Goal: Task Accomplishment & Management: Manage account settings

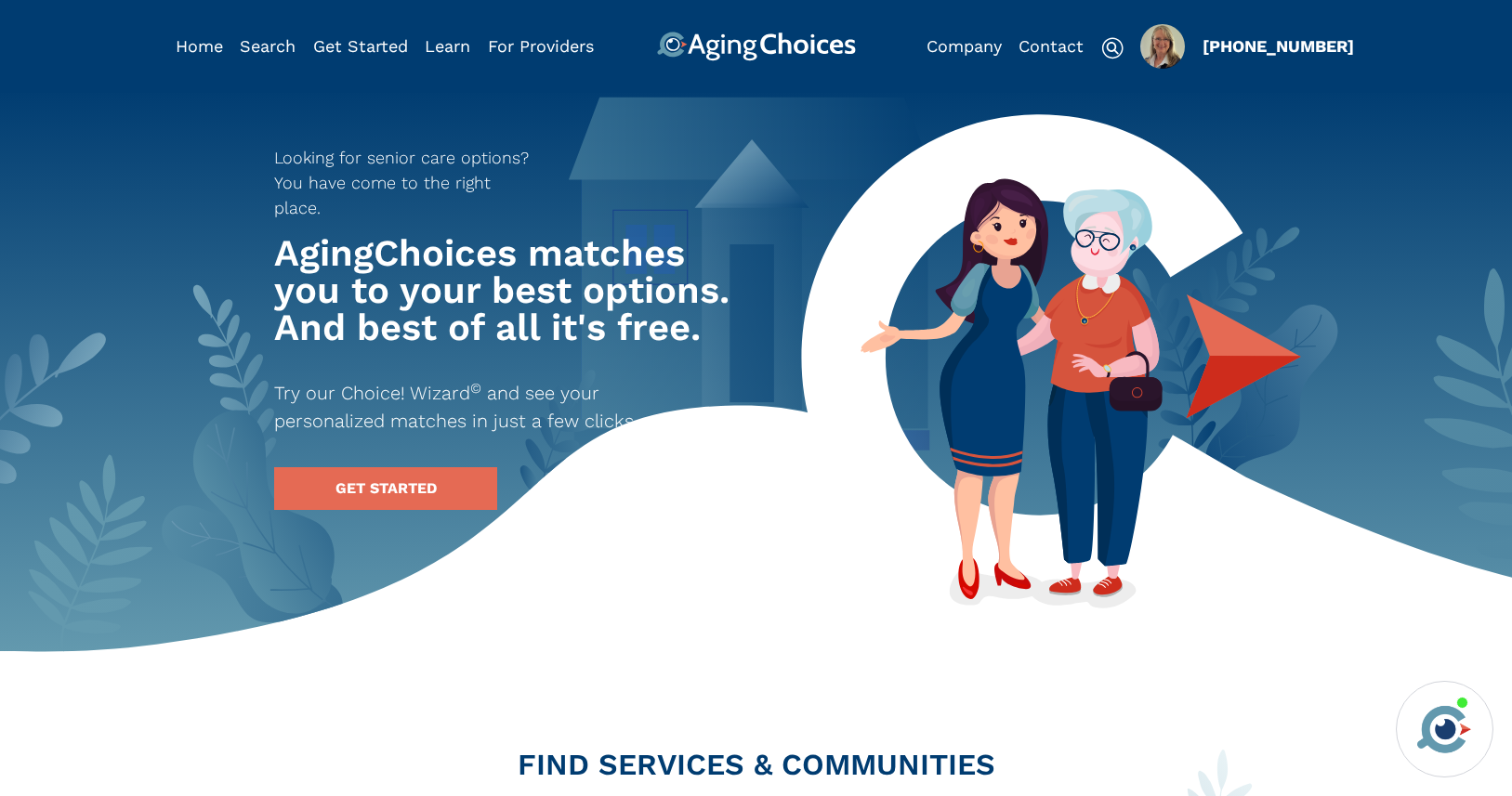
click at [1163, 43] on img "Popover trigger" at bounding box center [1161, 46] width 44 height 44
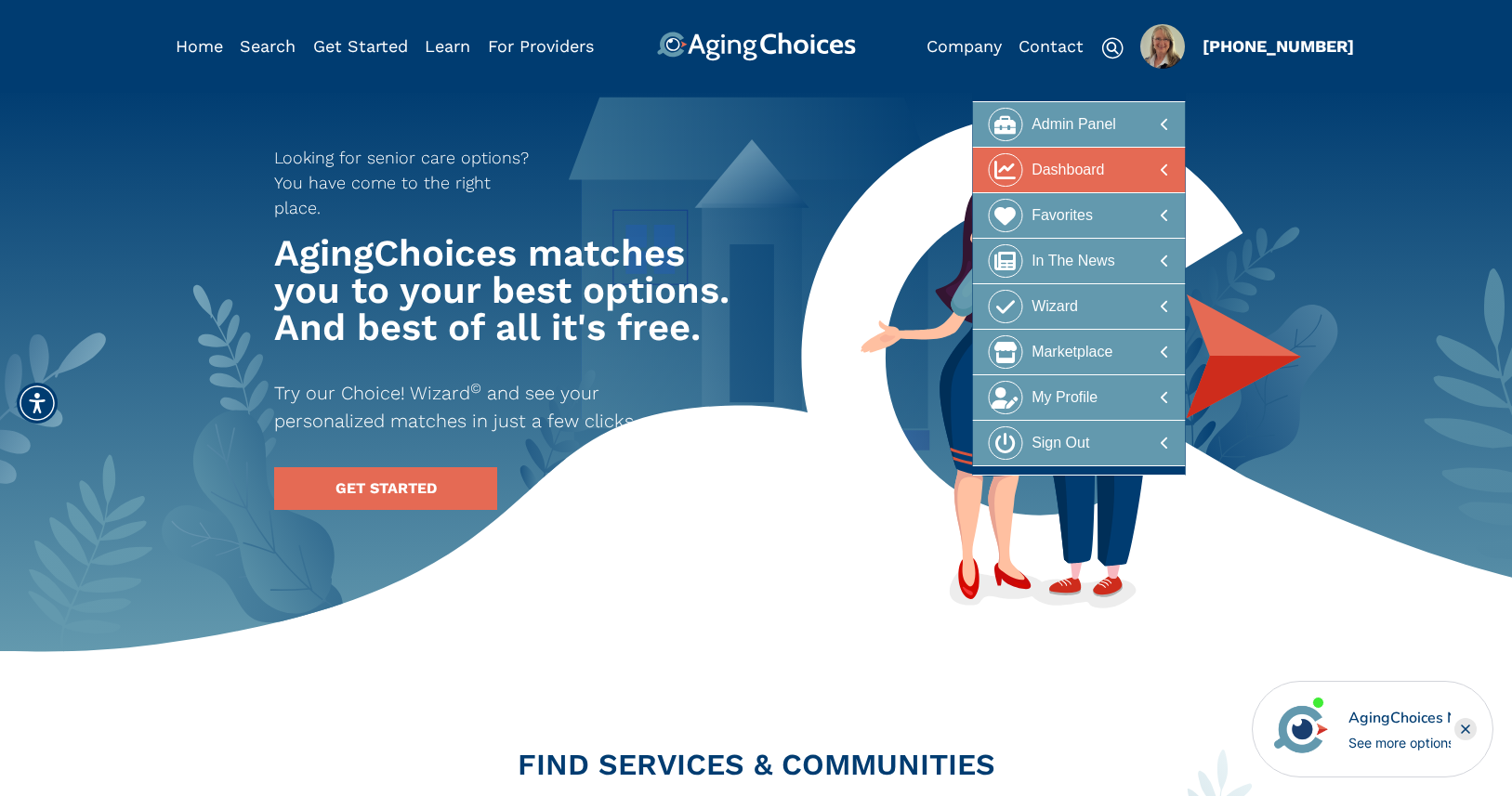
click at [1097, 169] on div "Dashboard" at bounding box center [1067, 170] width 72 height 35
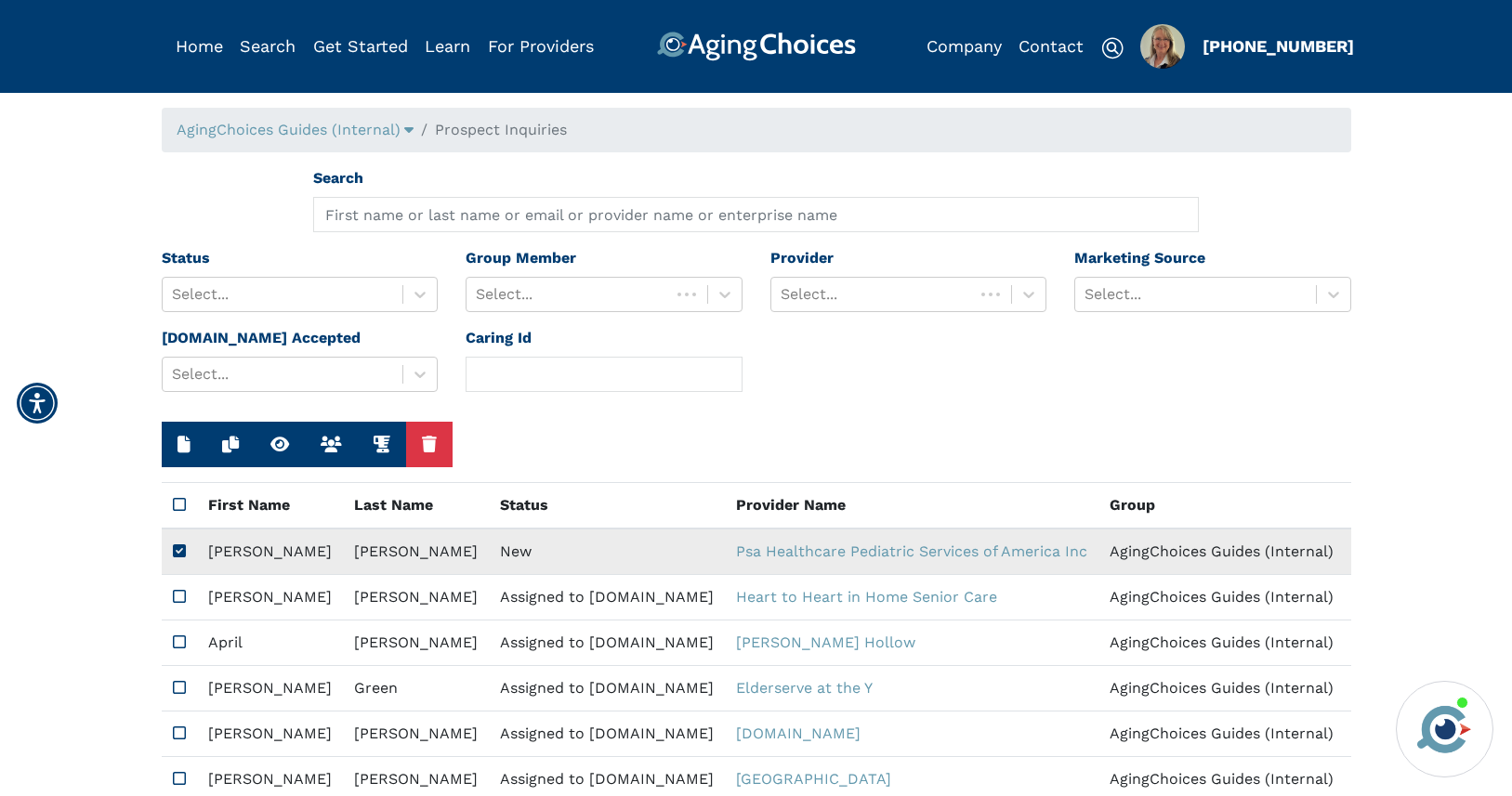
click at [489, 555] on td "New" at bounding box center [606, 552] width 236 height 46
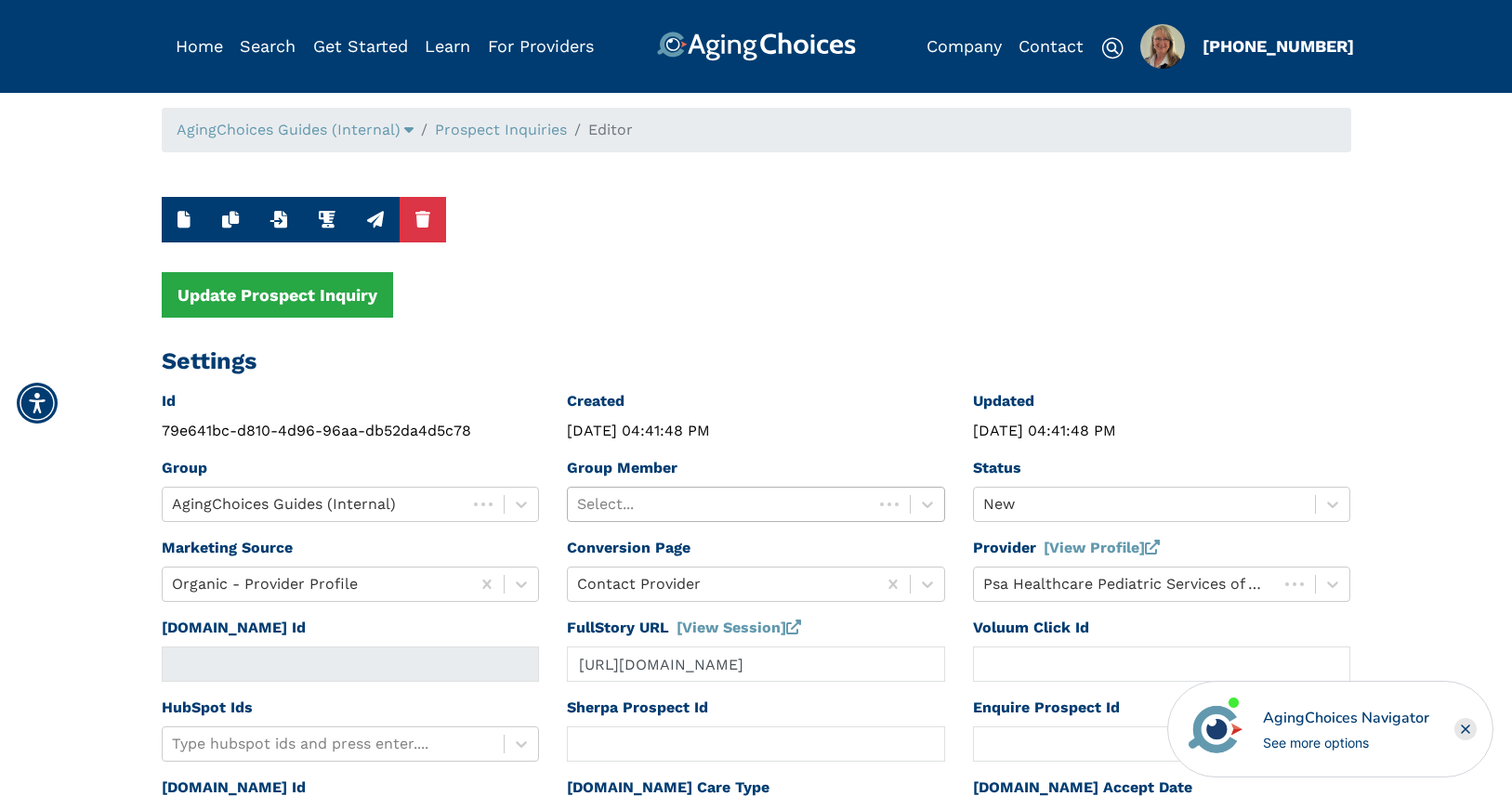
click at [658, 498] on div at bounding box center [720, 505] width 287 height 26
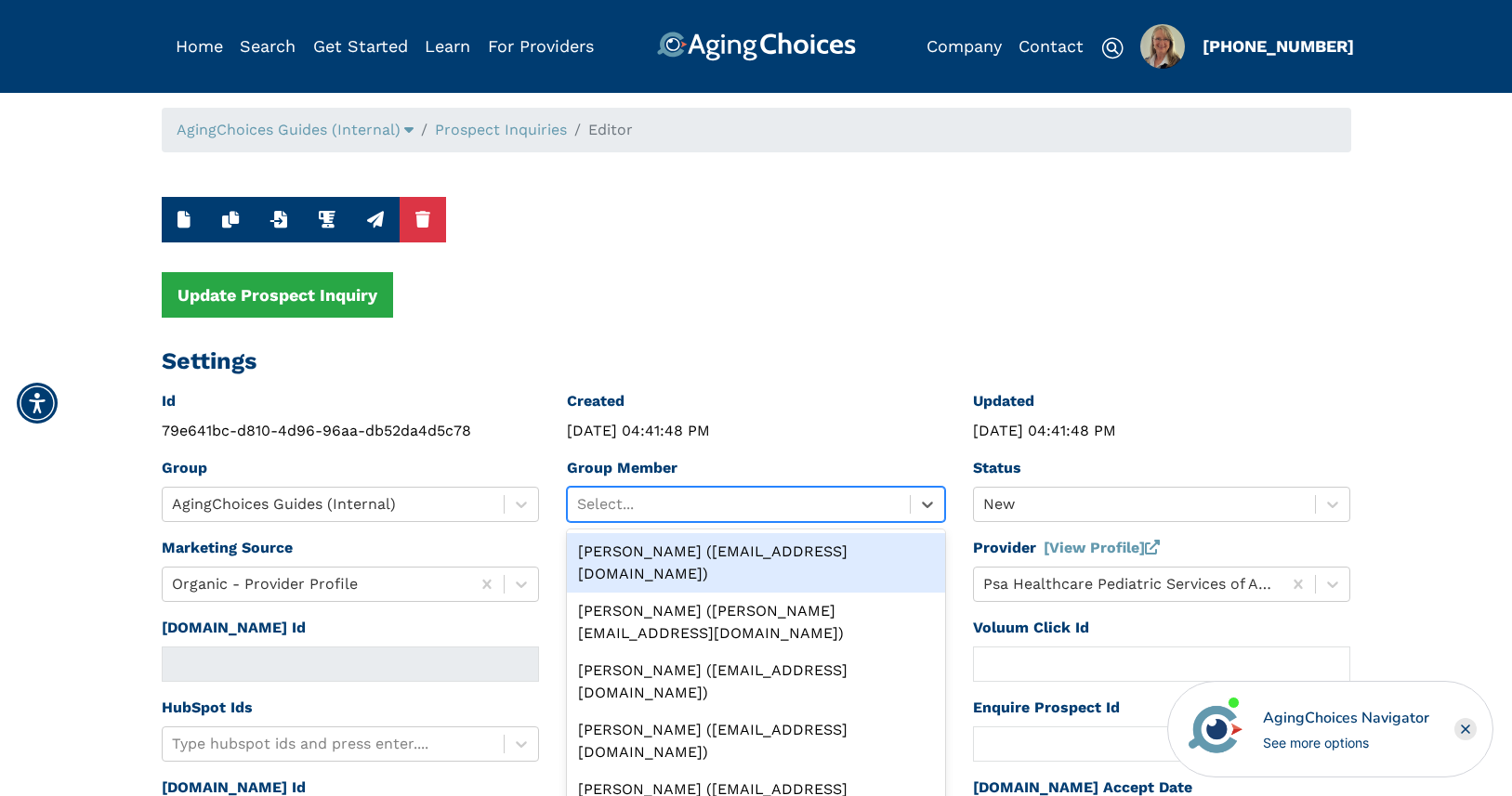
drag, startPoint x: 671, startPoint y: 548, endPoint x: 679, endPoint y: 543, distance: 9.4
click at [671, 547] on div "Peggy Wilcox (pwilcox@lifestylecx.com)" at bounding box center [756, 562] width 378 height 59
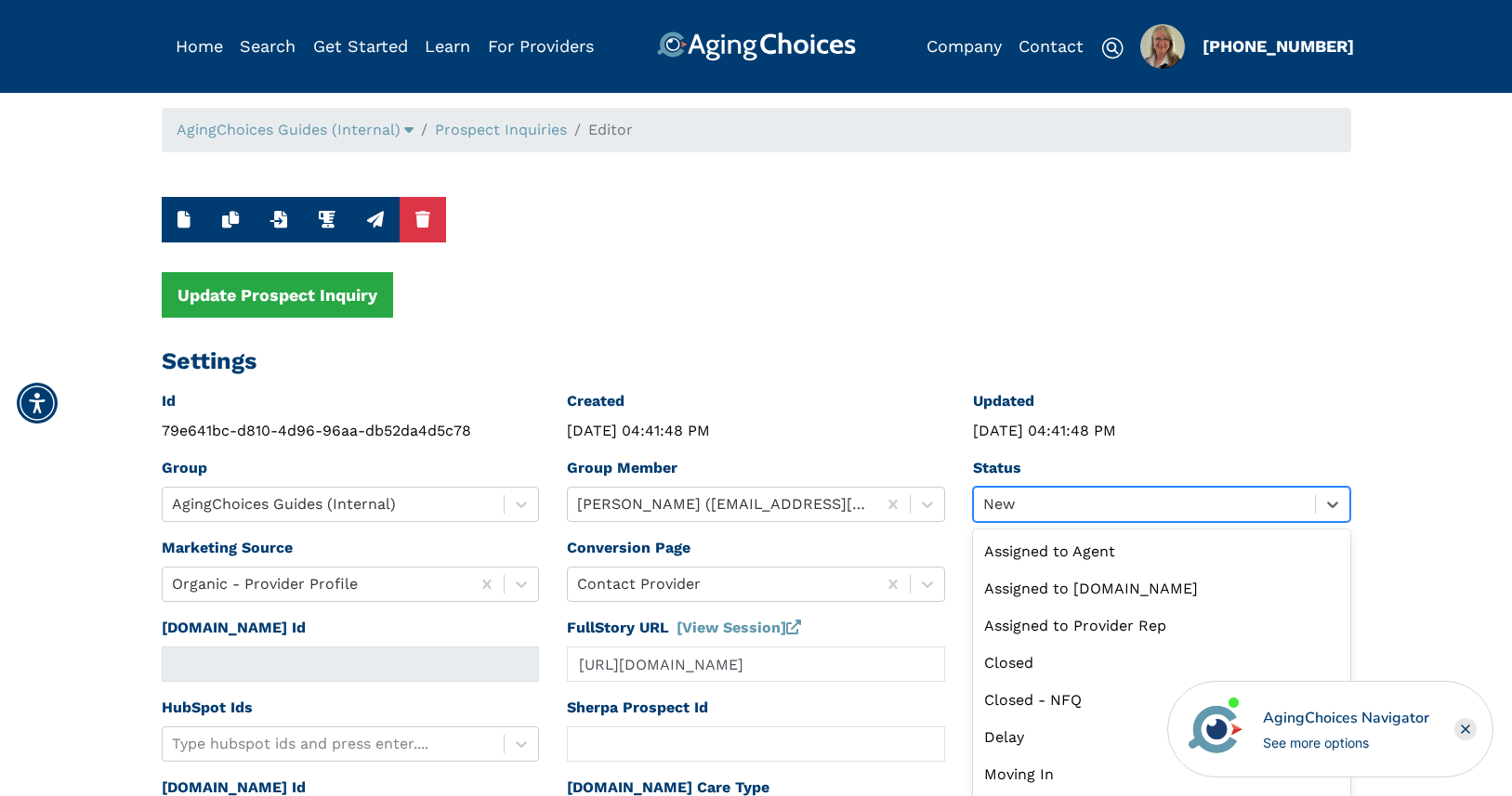
click at [1037, 509] on div "Status option New selected, 9 of 13. 13 results available. Use Up and Down to c…" at bounding box center [1161, 496] width 406 height 80
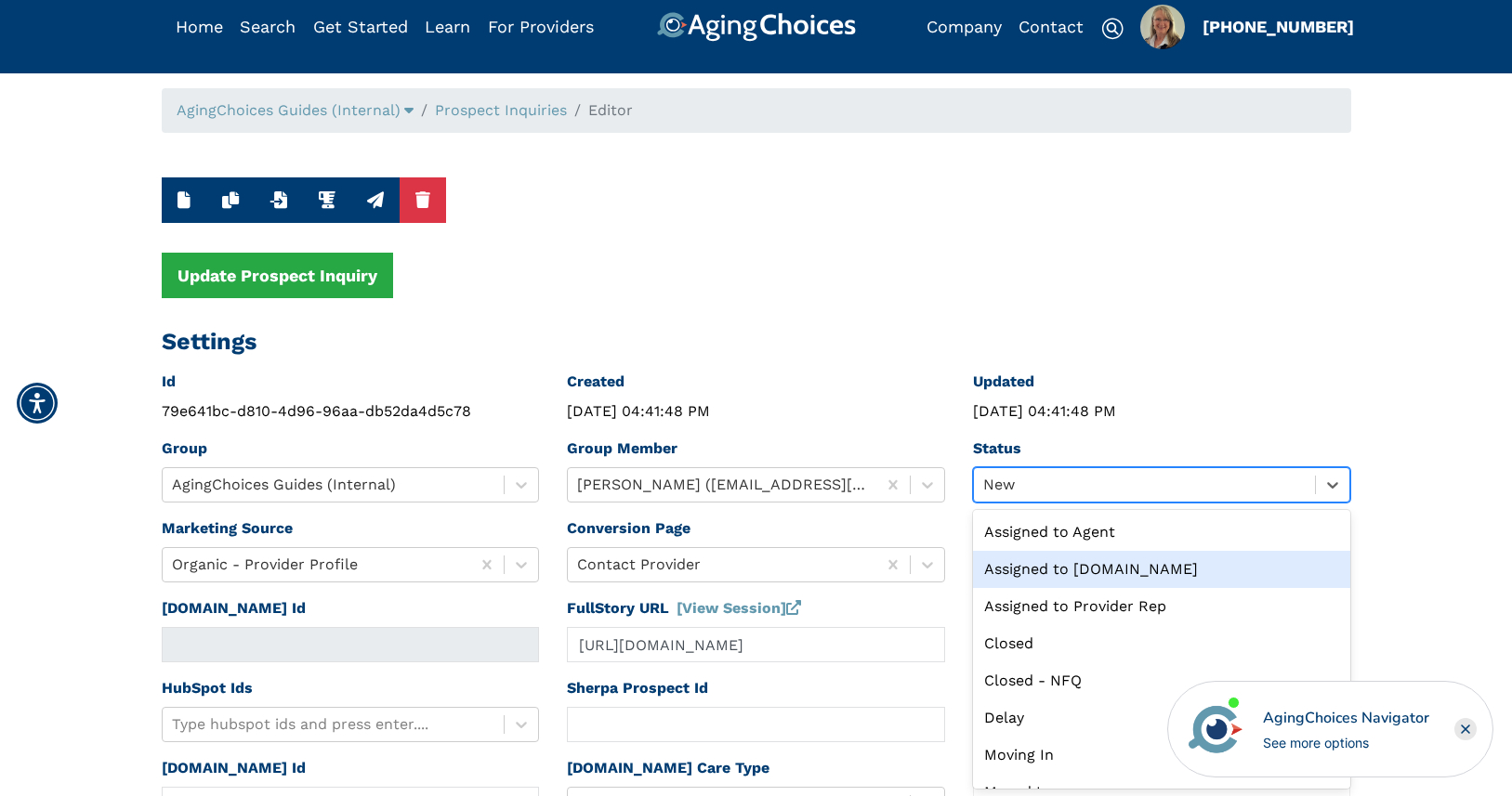
click at [1036, 561] on div "Assigned to Caring.com" at bounding box center [1161, 570] width 378 height 38
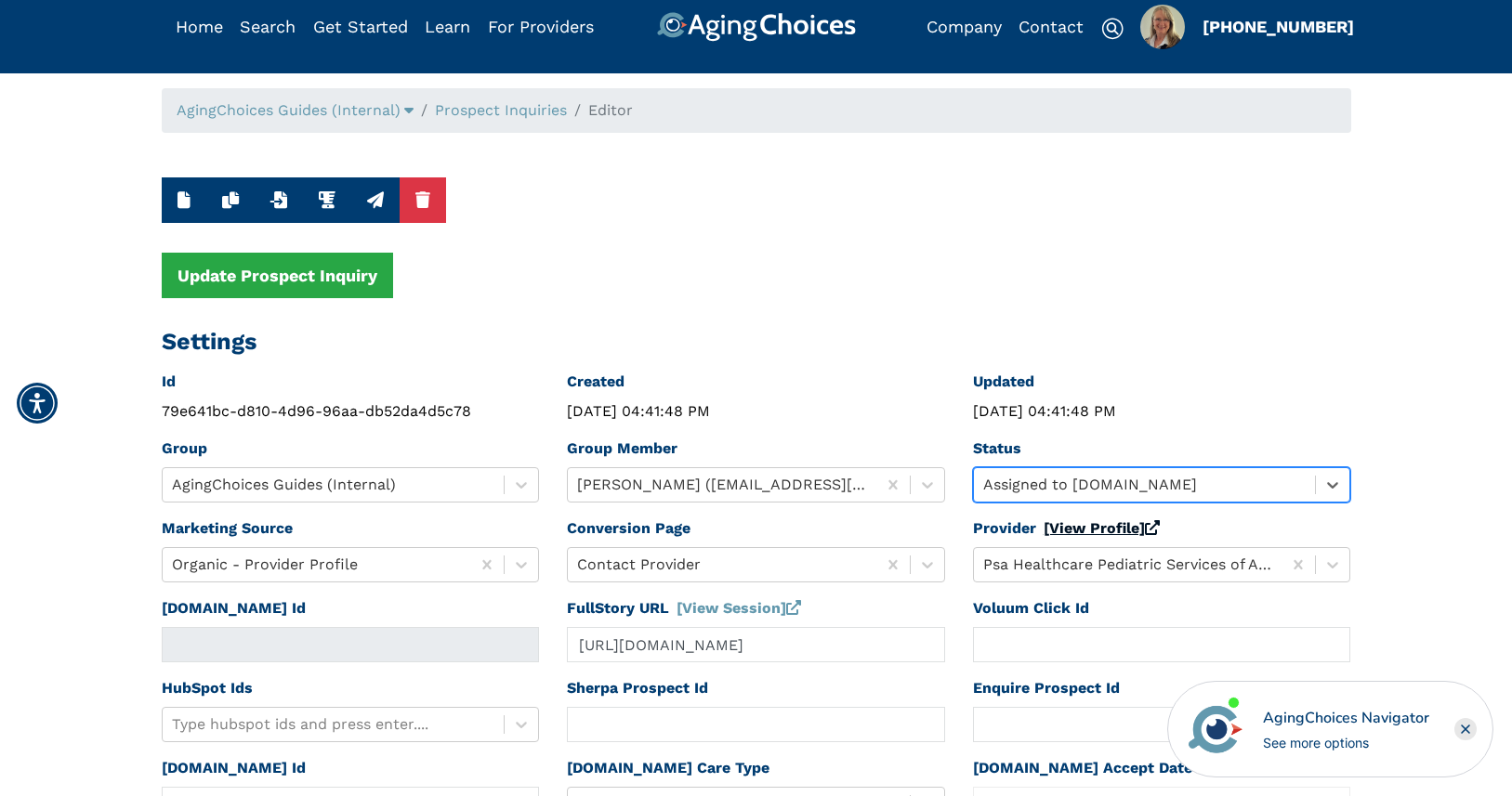
click at [1069, 528] on link "[View Profile]" at bounding box center [1101, 528] width 117 height 18
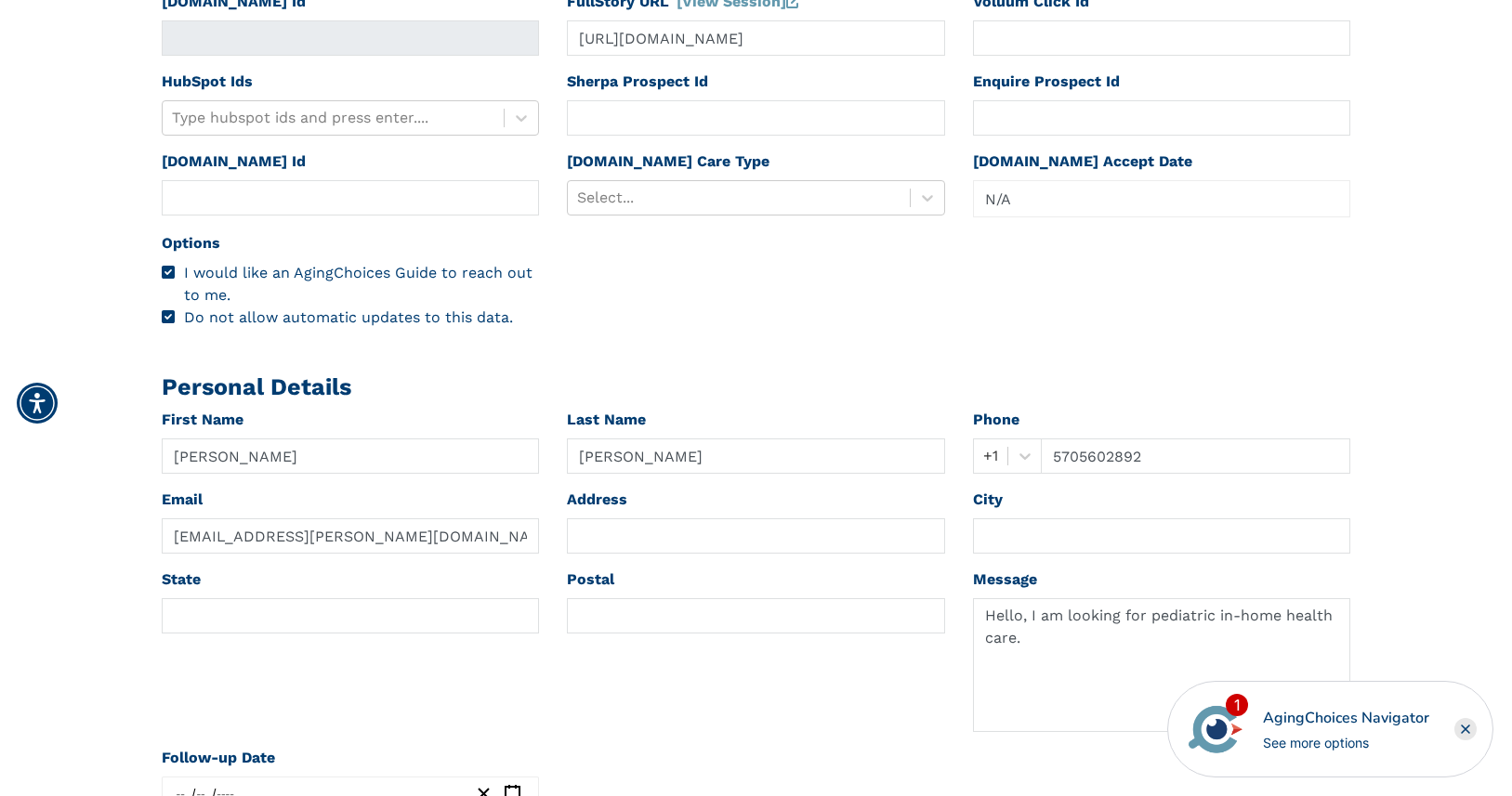
scroll to position [627, 0]
click at [655, 614] on input "text" at bounding box center [756, 616] width 378 height 36
paste input "17701"
type input "17701"
click at [677, 199] on div at bounding box center [739, 197] width 323 height 26
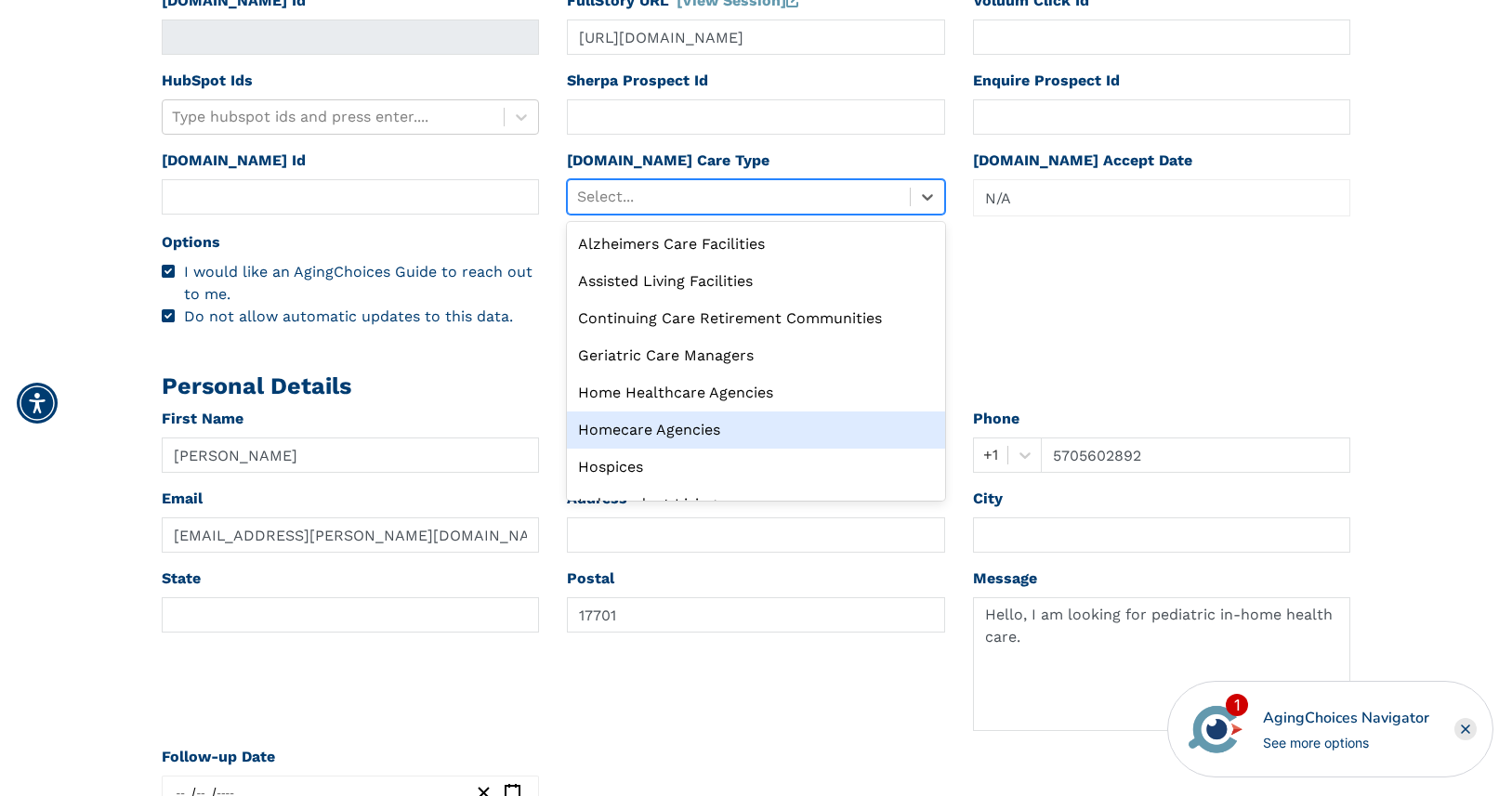
click at [678, 430] on div "Homecare Agencies" at bounding box center [756, 430] width 378 height 38
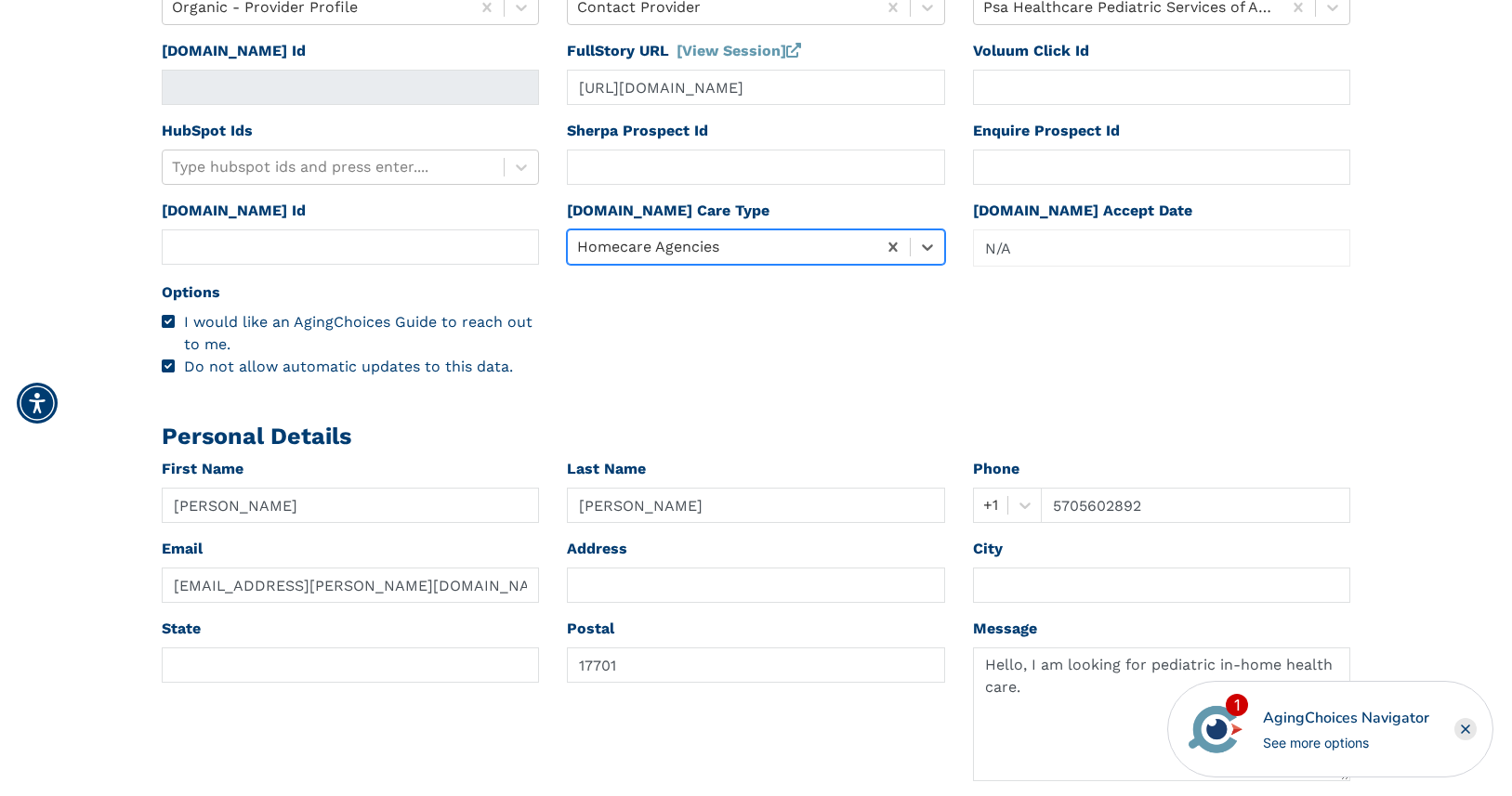
scroll to position [0, 0]
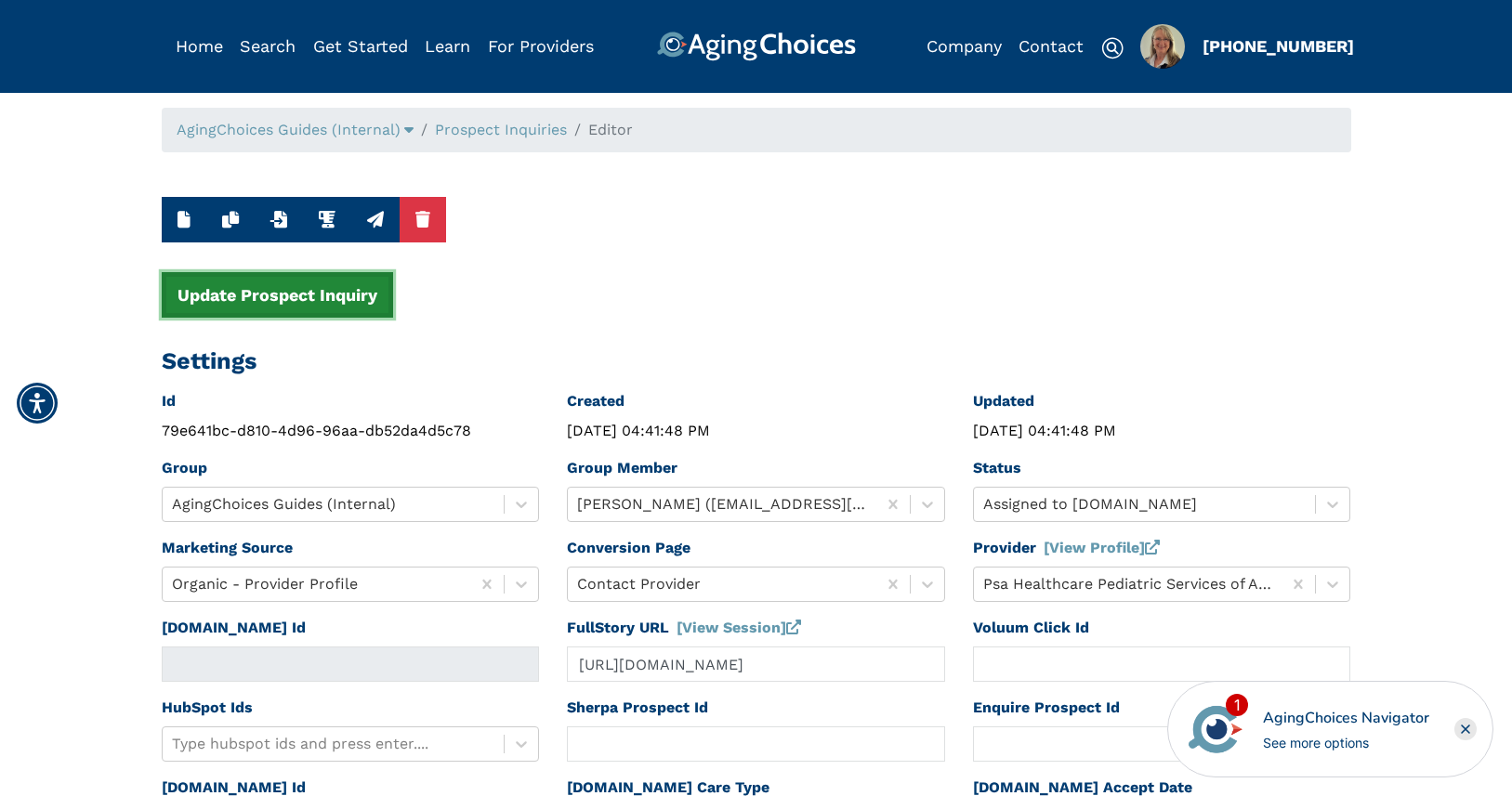
click at [312, 296] on button "Update Prospect Inquiry" at bounding box center [277, 295] width 231 height 45
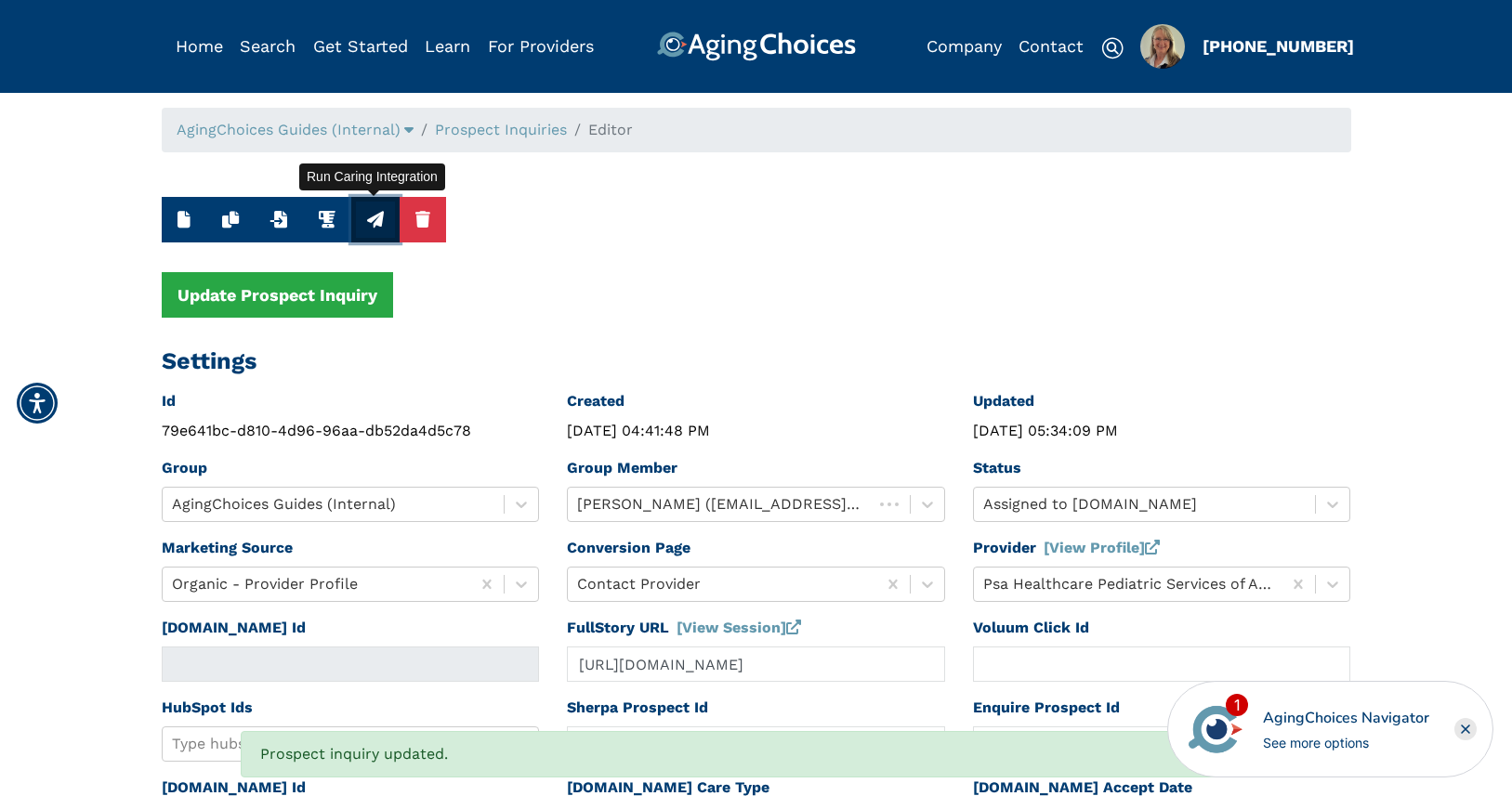
click at [372, 226] on icon "button" at bounding box center [376, 219] width 17 height 17
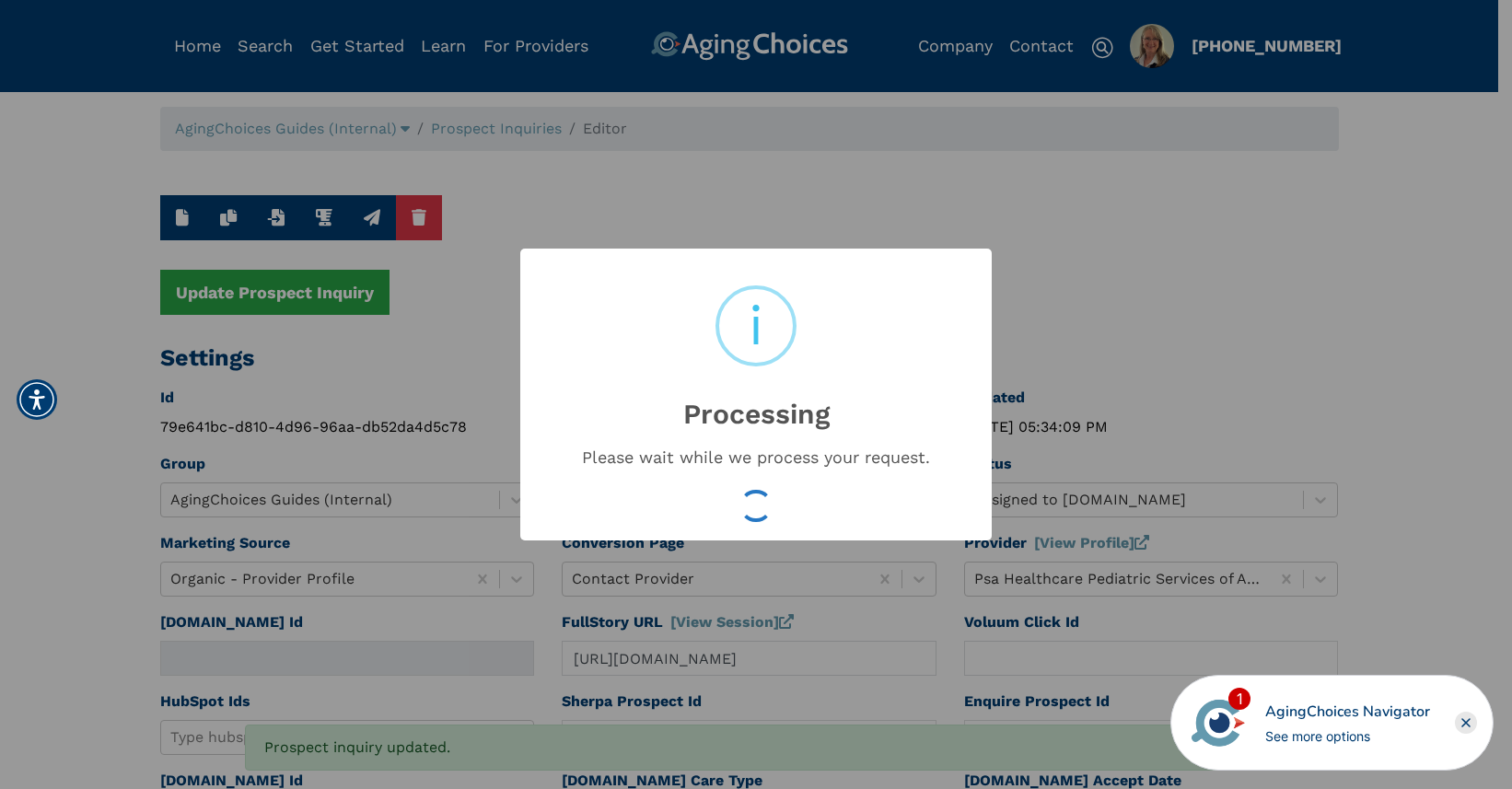
type input "16611064"
type input "Sep 17, 2025 05:34:12 PM"
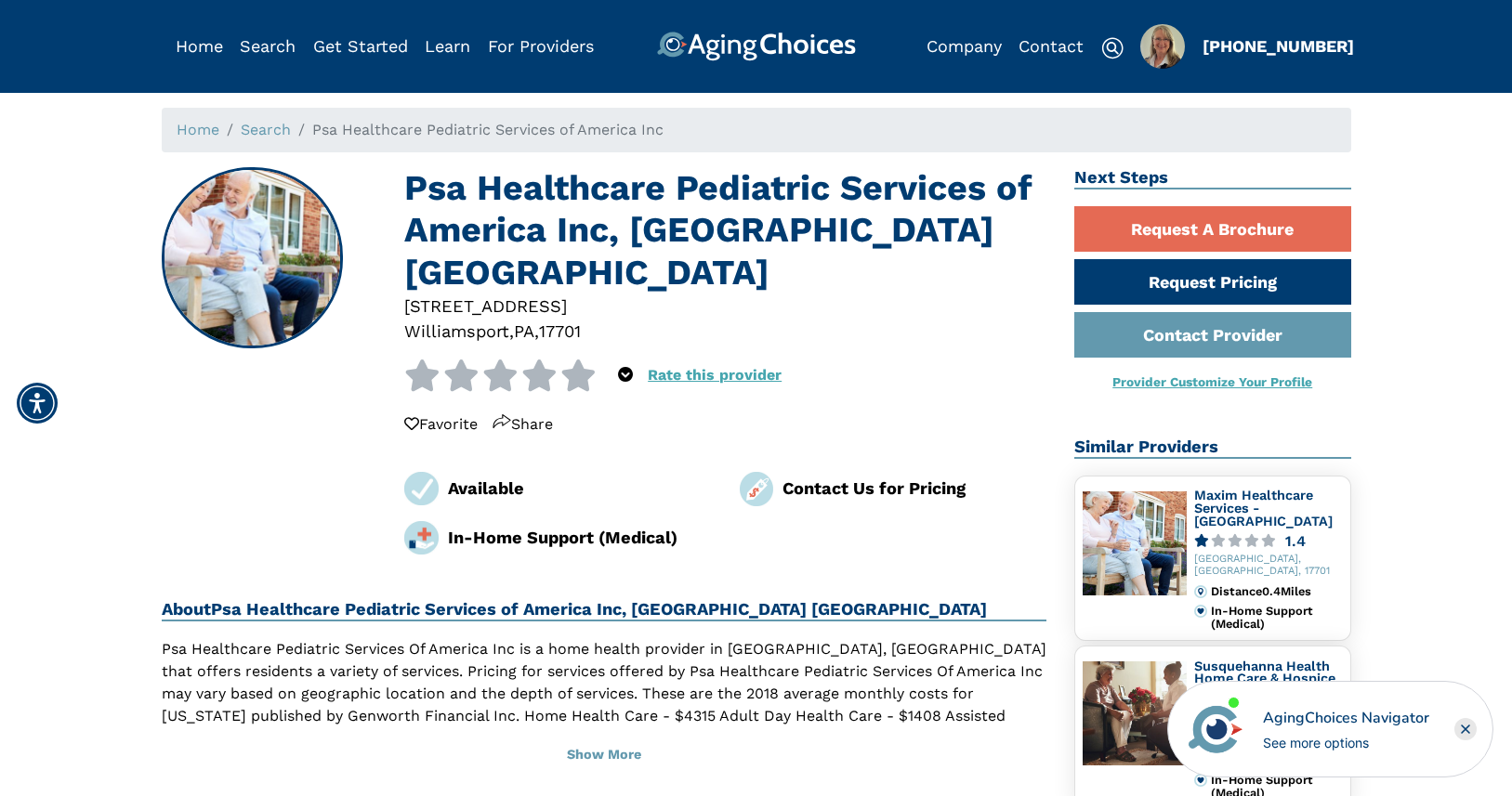
click at [578, 319] on div "17701" at bounding box center [559, 331] width 41 height 25
copy div "17701"
drag, startPoint x: 1424, startPoint y: 149, endPoint x: 1337, endPoint y: 111, distance: 94.9
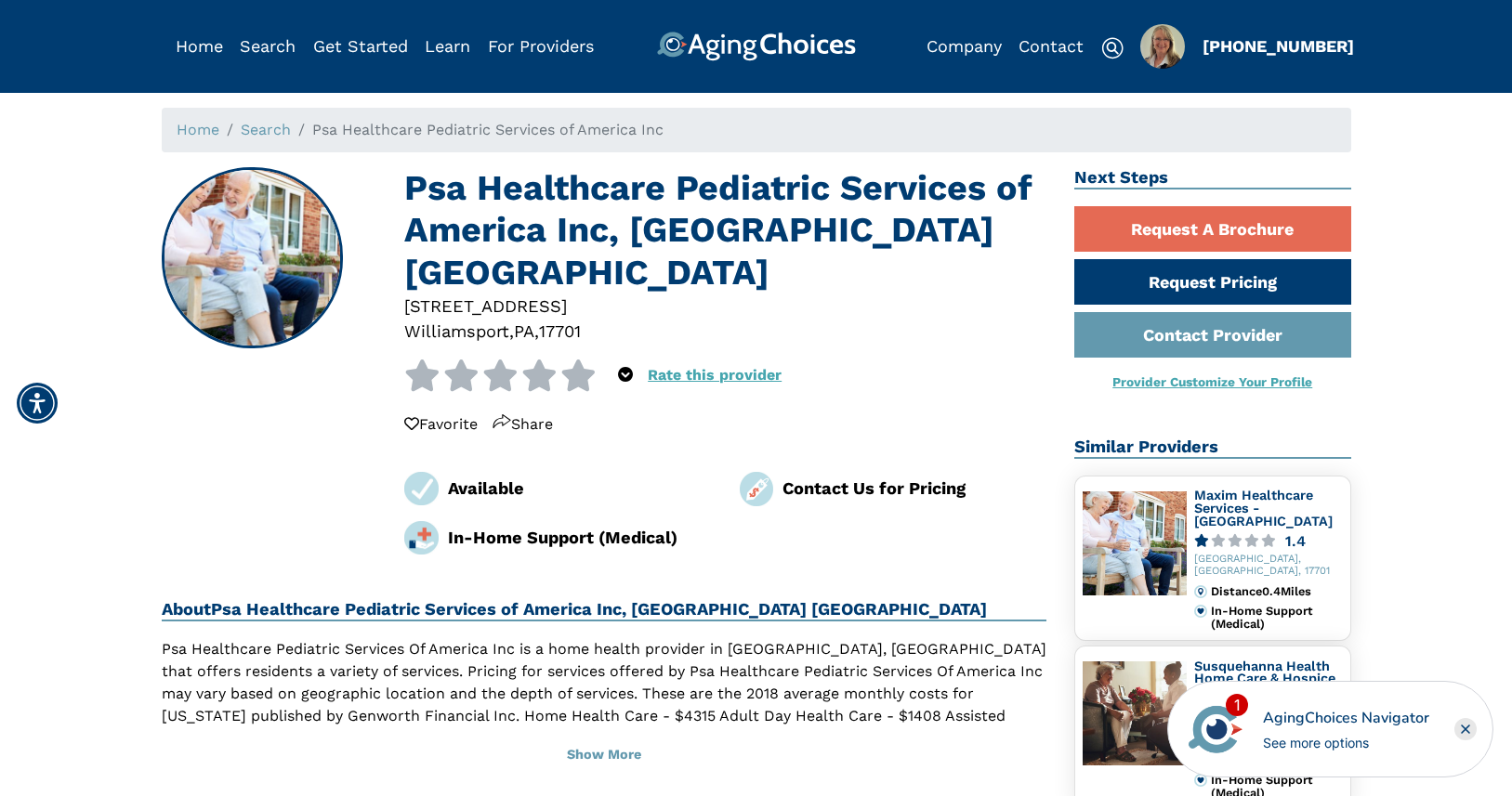
click at [1173, 53] on img "Popover trigger" at bounding box center [1161, 46] width 44 height 44
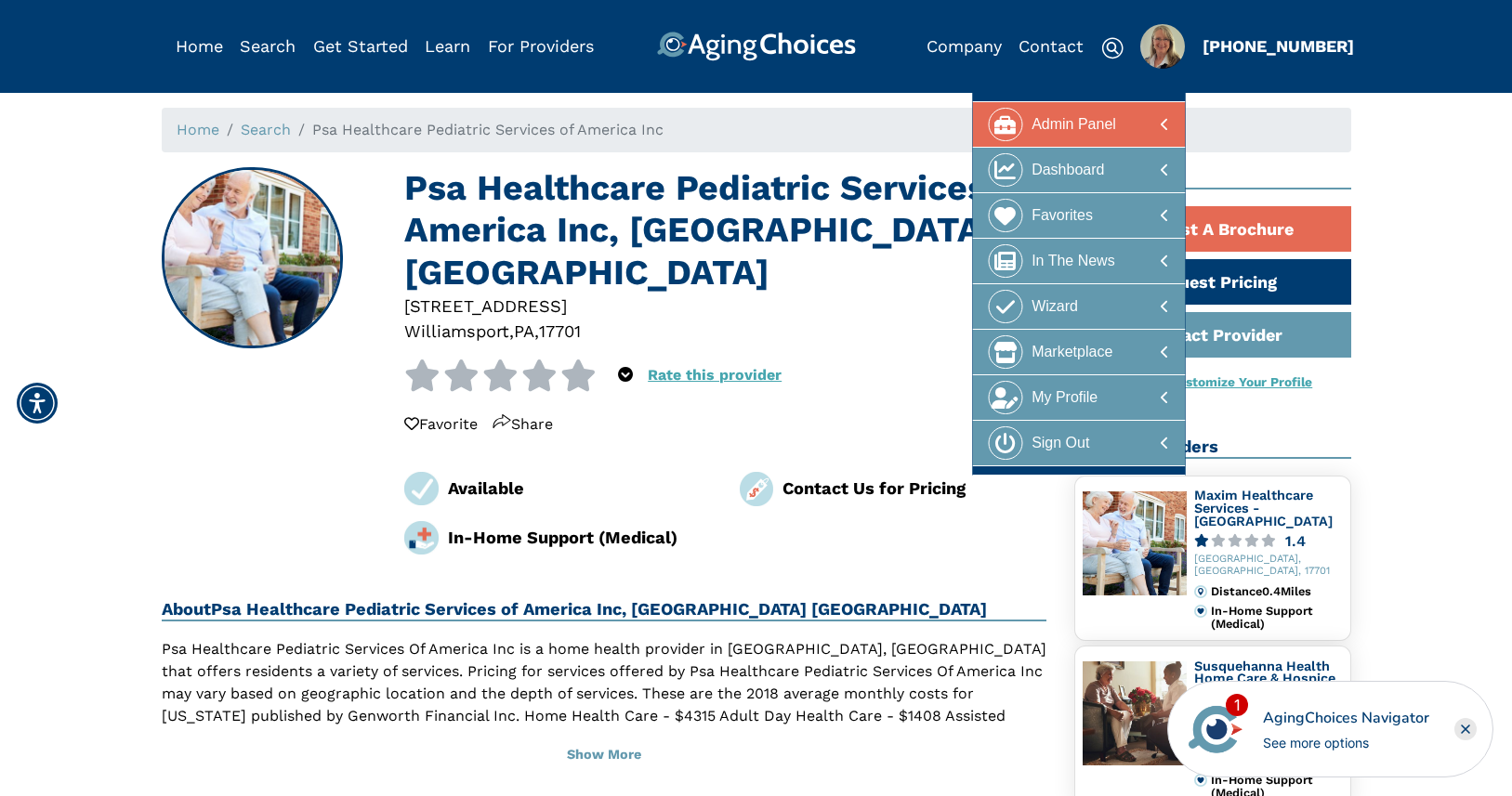
click at [1085, 115] on div "Admin Panel" at bounding box center [1073, 125] width 85 height 35
